Goal: Task Accomplishment & Management: Complete application form

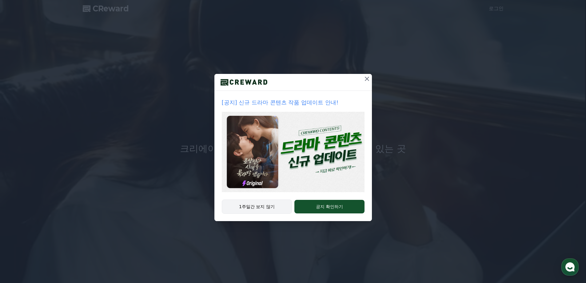
click at [263, 207] on button "1주일간 보지 않기" at bounding box center [257, 206] width 70 height 14
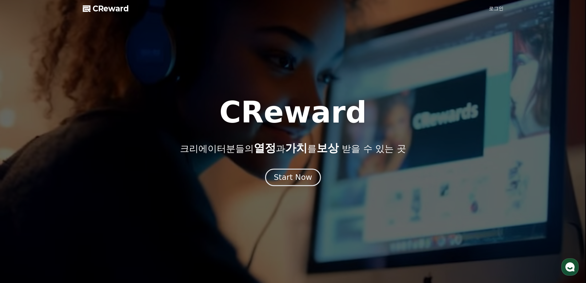
click at [287, 177] on div "Start Now" at bounding box center [293, 177] width 38 height 10
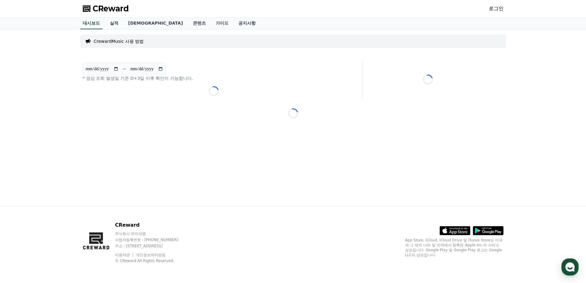
click at [499, 10] on link "로그인" at bounding box center [496, 8] width 15 height 7
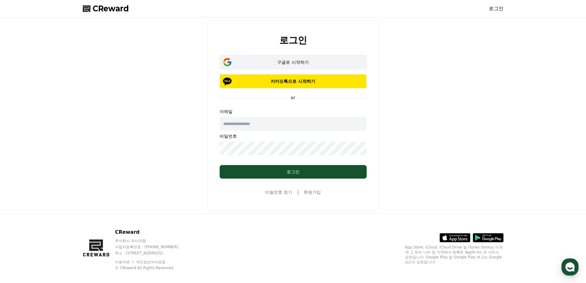
click at [290, 63] on div "구글로 시작하기" at bounding box center [293, 62] width 129 height 6
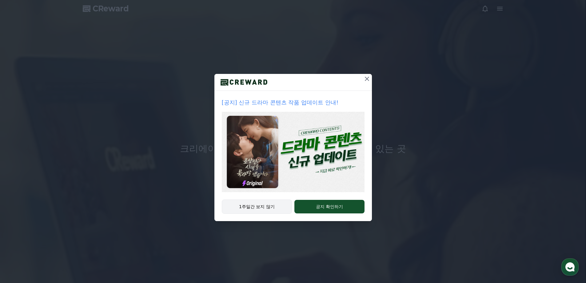
click at [282, 212] on button "1주일간 보지 않기" at bounding box center [257, 206] width 70 height 14
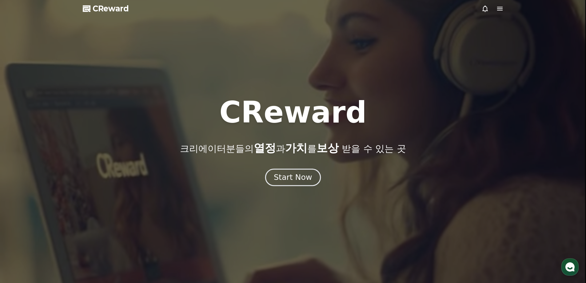
click at [293, 174] on div "Start Now" at bounding box center [293, 177] width 38 height 10
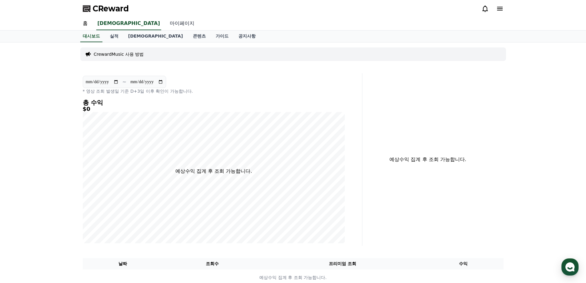
click at [165, 22] on link "마이페이지" at bounding box center [182, 23] width 34 height 13
select select "**********"
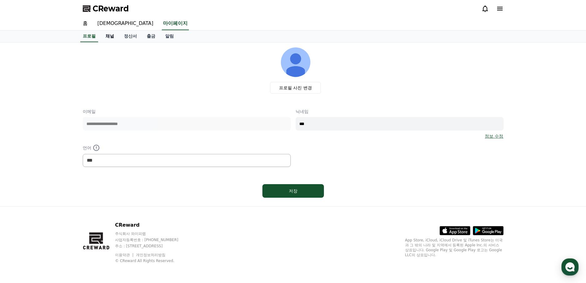
click at [112, 35] on link "채널" at bounding box center [110, 36] width 18 height 12
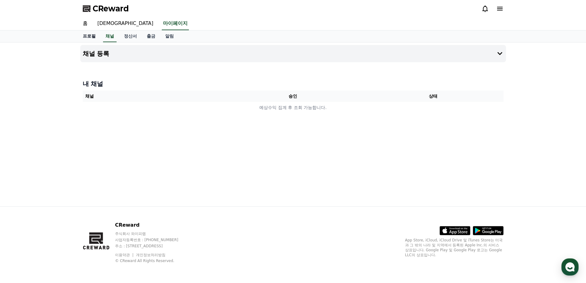
click at [92, 33] on link "프로필" at bounding box center [89, 36] width 23 height 12
select select "**********"
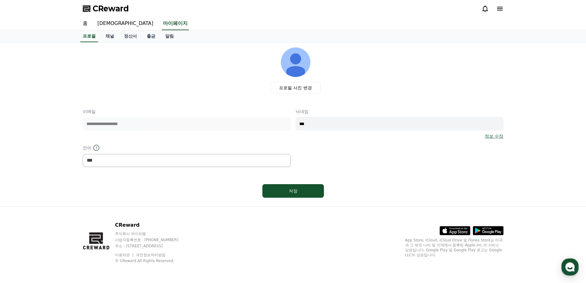
click at [88, 21] on link "홈" at bounding box center [85, 23] width 15 height 13
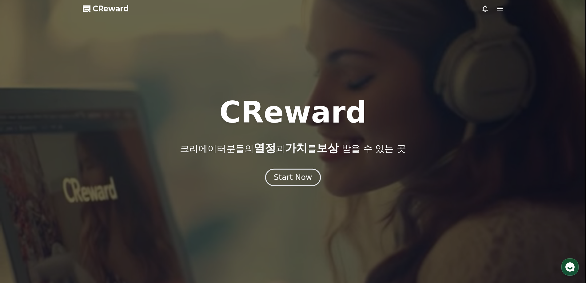
click at [301, 177] on div "Start Now" at bounding box center [293, 177] width 38 height 10
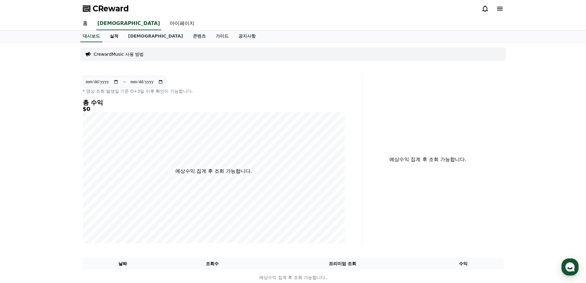
click at [109, 37] on link "실적" at bounding box center [114, 36] width 18 height 12
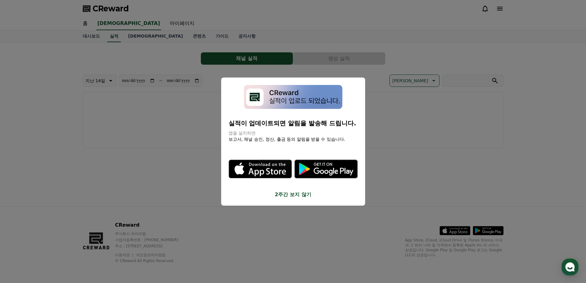
click at [294, 197] on button "2주간 보지 않기" at bounding box center [293, 194] width 129 height 7
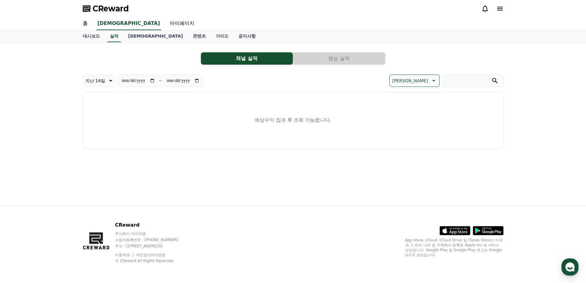
click at [332, 66] on div "**********" at bounding box center [293, 97] width 421 height 101
click at [332, 58] on button "영상 실적" at bounding box center [339, 58] width 92 height 12
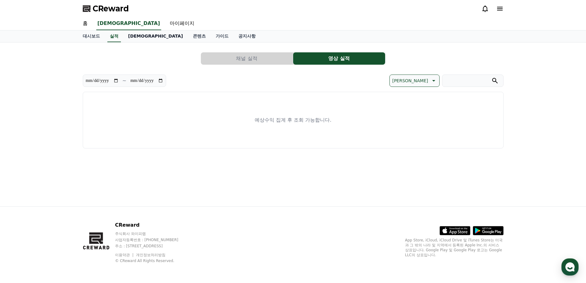
click at [131, 36] on link "[DEMOGRAPHIC_DATA]" at bounding box center [155, 36] width 65 height 12
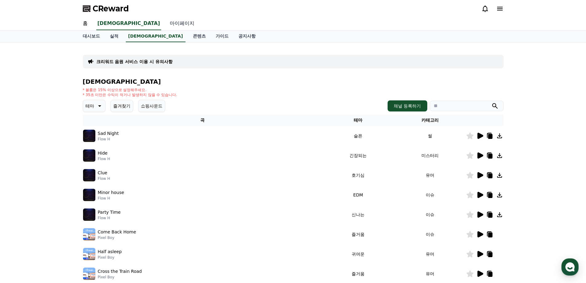
click at [165, 24] on link "마이페이지" at bounding box center [182, 23] width 34 height 13
select select "**********"
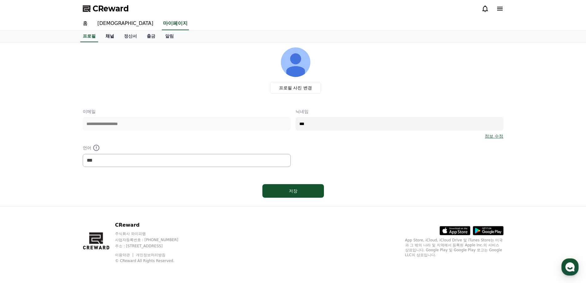
click at [107, 37] on link "채널" at bounding box center [110, 36] width 18 height 12
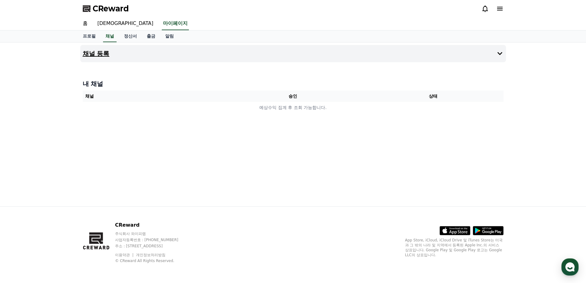
click at [133, 53] on button "채널 등록" at bounding box center [293, 53] width 426 height 17
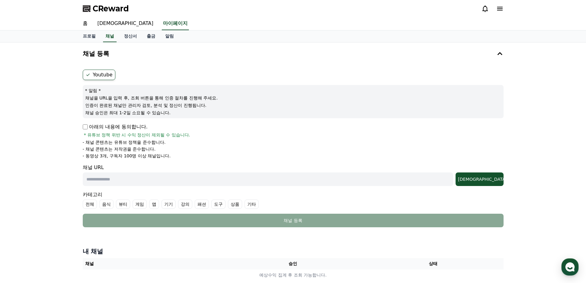
drag, startPoint x: 112, startPoint y: 98, endPoint x: 123, endPoint y: 109, distance: 16.1
click at [123, 109] on div "* 알림 * 채널을 URL을 입력 후, 조회 버튼을 통해 인증 절차를 진행해 주세요. 인증이 완료된 채널만 관리자 검토, 분석 및 정산이 진행…" at bounding box center [293, 101] width 421 height 33
click at [123, 180] on input "text" at bounding box center [268, 179] width 370 height 14
paste input "**********"
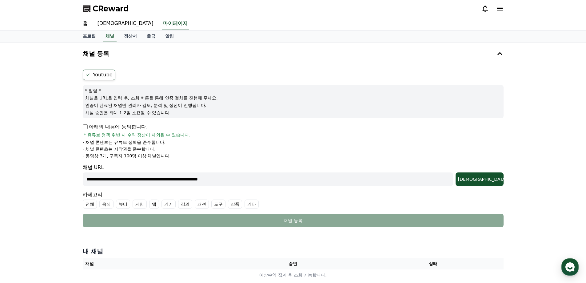
type input "**********"
click at [129, 123] on p "아래의 내용에 동의합니다." at bounding box center [115, 126] width 65 height 7
click at [102, 79] on label "Youtube" at bounding box center [99, 75] width 33 height 10
click at [102, 73] on label "Youtube" at bounding box center [99, 75] width 33 height 10
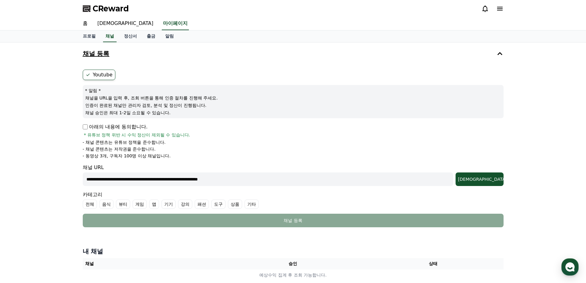
click at [273, 61] on button "채널 등록" at bounding box center [293, 53] width 426 height 17
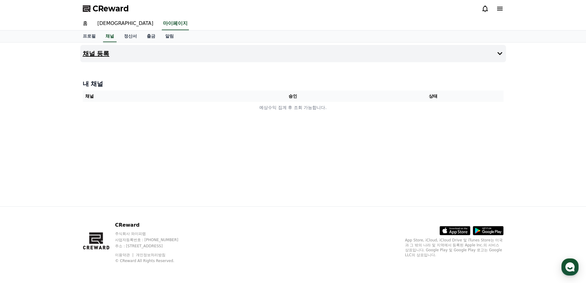
click at [273, 61] on button "채널 등록" at bounding box center [293, 53] width 426 height 17
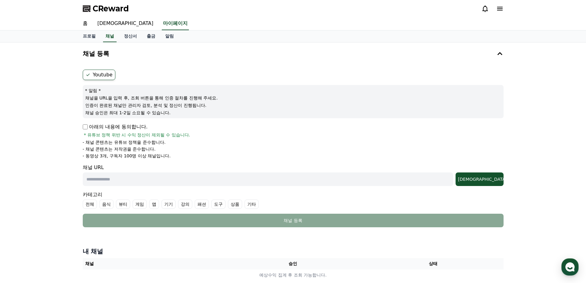
scroll to position [79, 0]
